Goal: Information Seeking & Learning: Learn about a topic

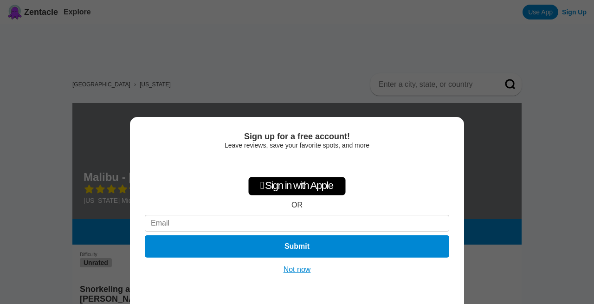
click at [305, 270] on button "Not now" at bounding box center [297, 269] width 33 height 9
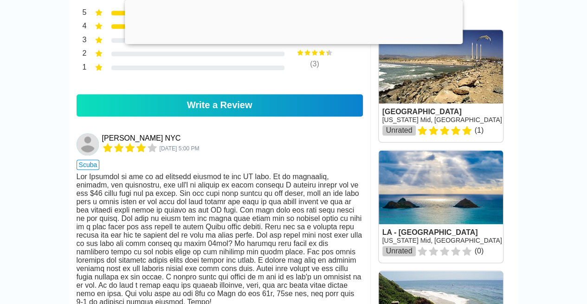
scroll to position [418, 0]
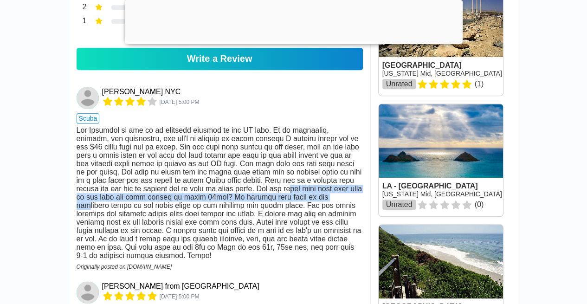
drag, startPoint x: 229, startPoint y: 209, endPoint x: 266, endPoint y: 223, distance: 38.8
click at [266, 223] on div at bounding box center [220, 193] width 286 height 134
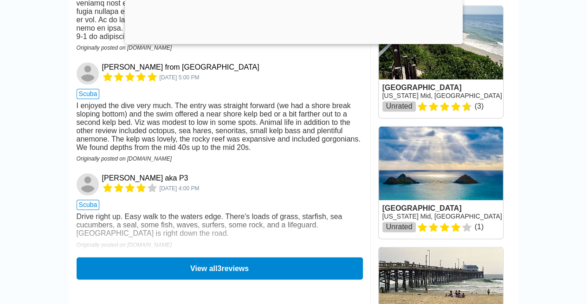
scroll to position [650, 0]
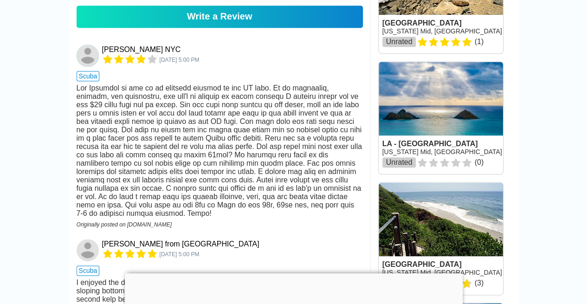
scroll to position [464, 0]
